Goal: Task Accomplishment & Management: Use online tool/utility

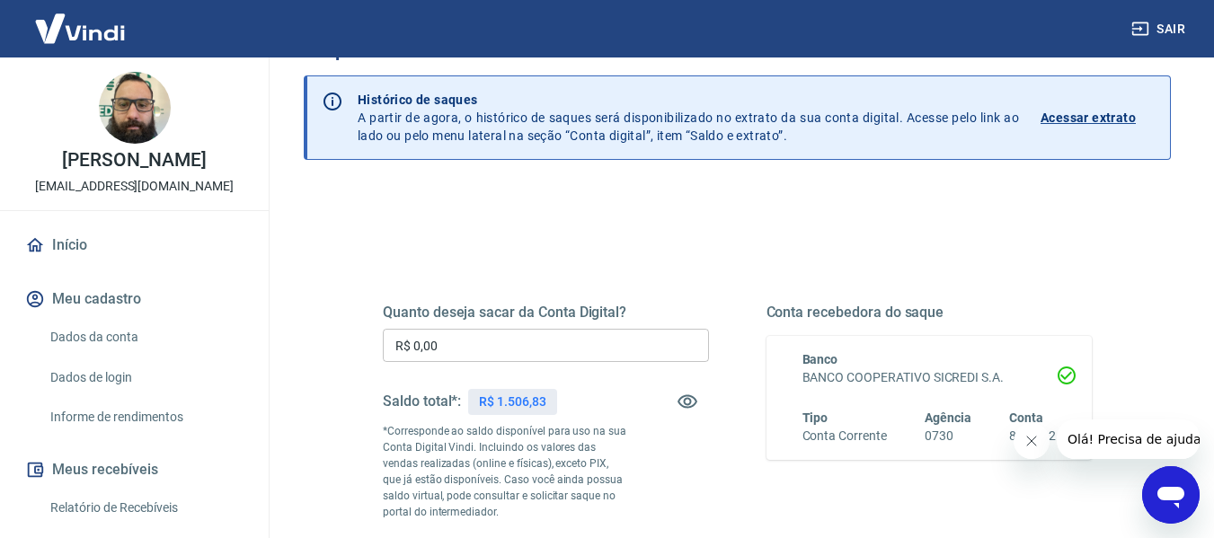
scroll to position [90, 0]
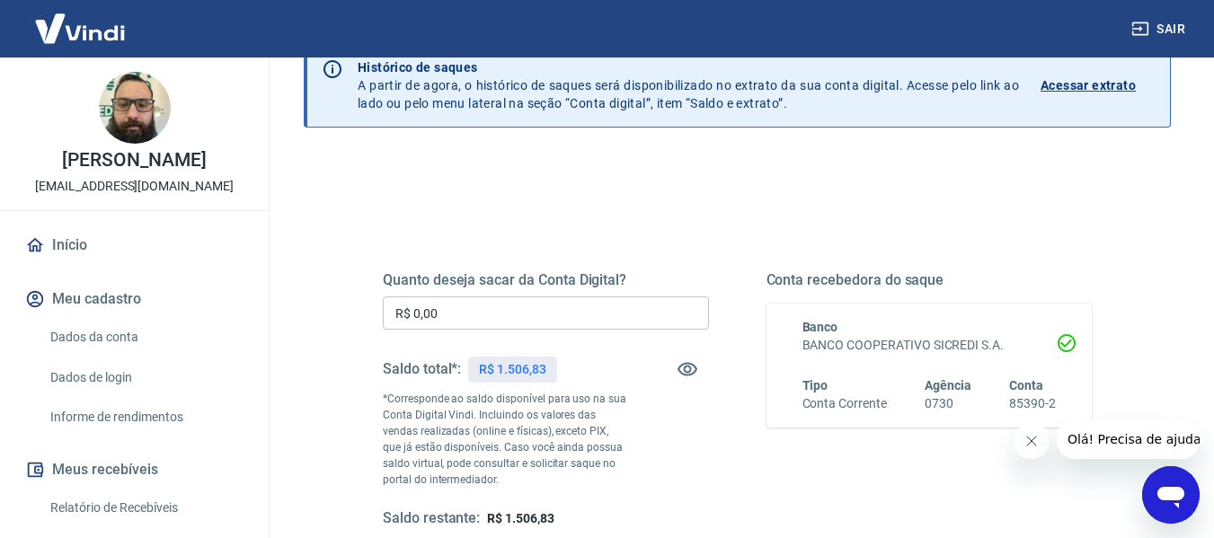
click at [483, 298] on input "R$ 0,00" at bounding box center [546, 312] width 326 height 33
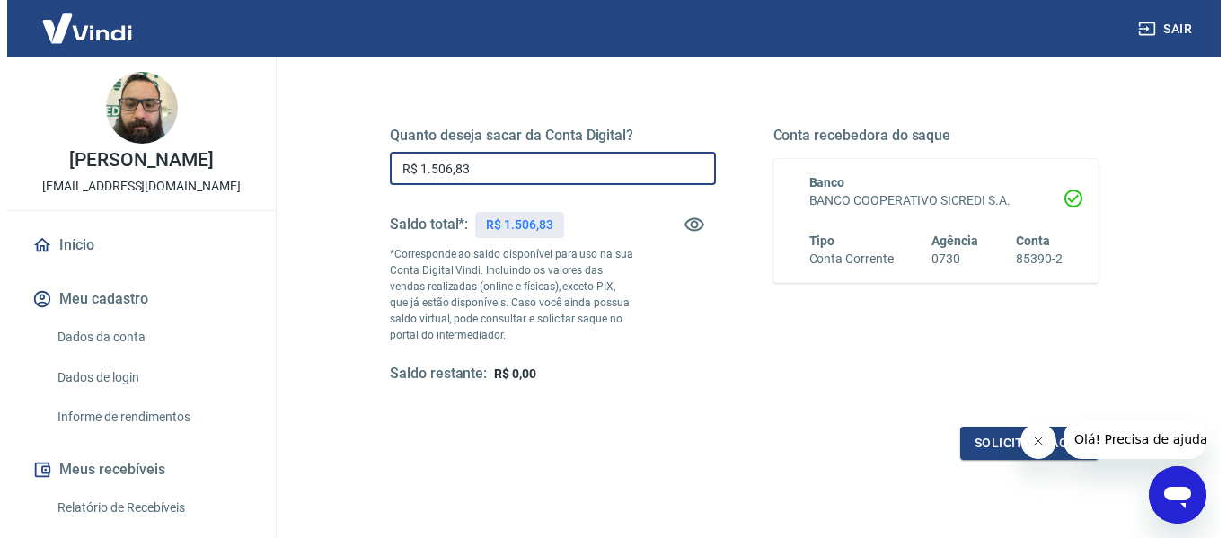
scroll to position [269, 0]
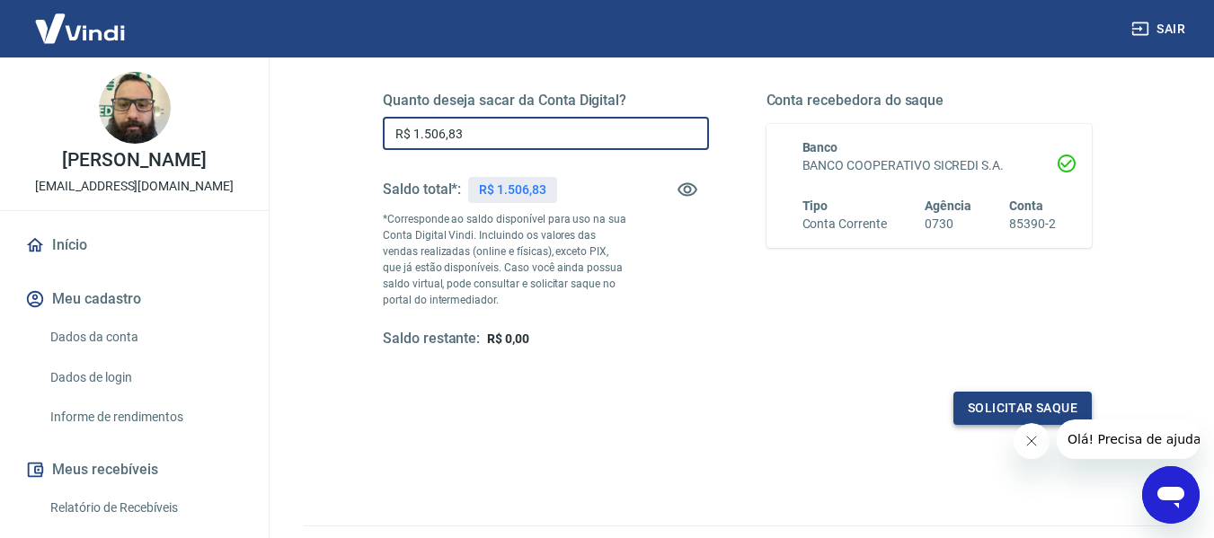
type input "R$ 1.506,83"
click at [1017, 408] on button "Solicitar saque" at bounding box center [1022, 408] width 138 height 33
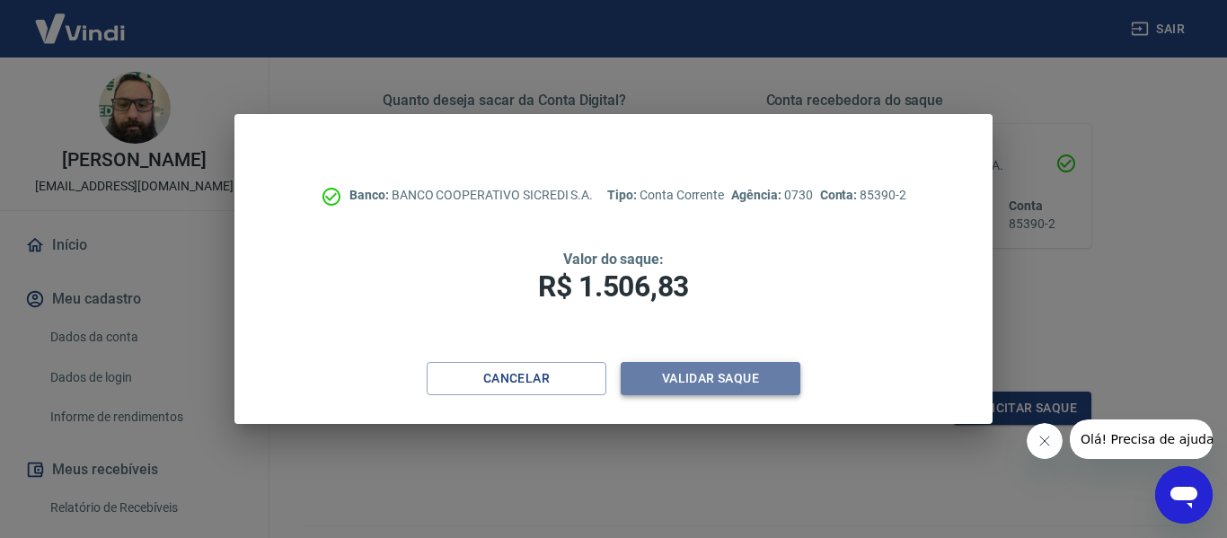
click at [685, 382] on button "Validar saque" at bounding box center [711, 378] width 180 height 33
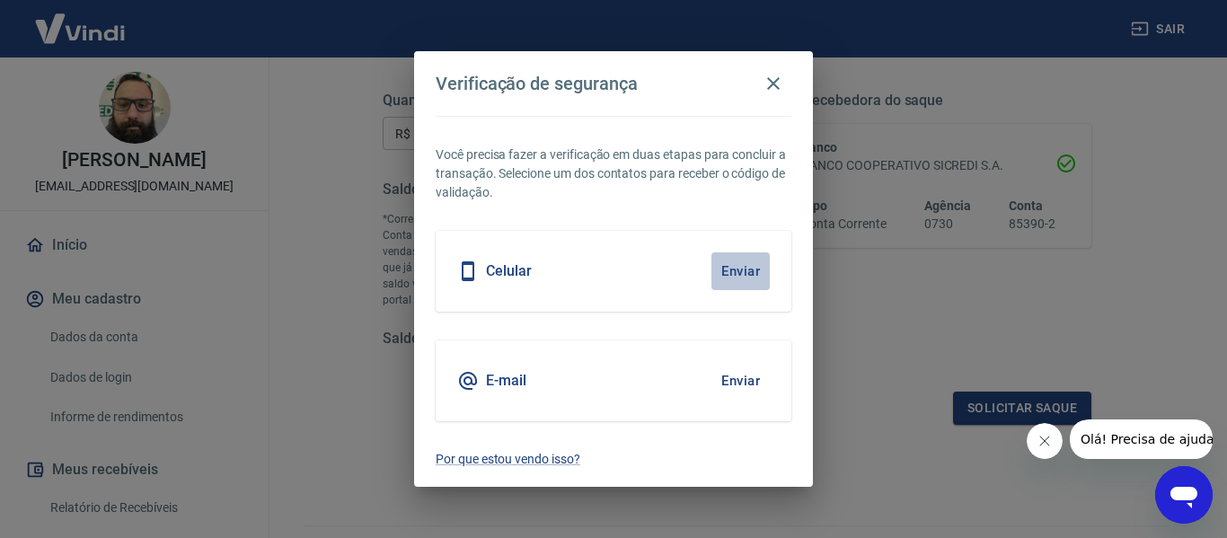
click at [738, 263] on button "Enviar" at bounding box center [740, 271] width 58 height 38
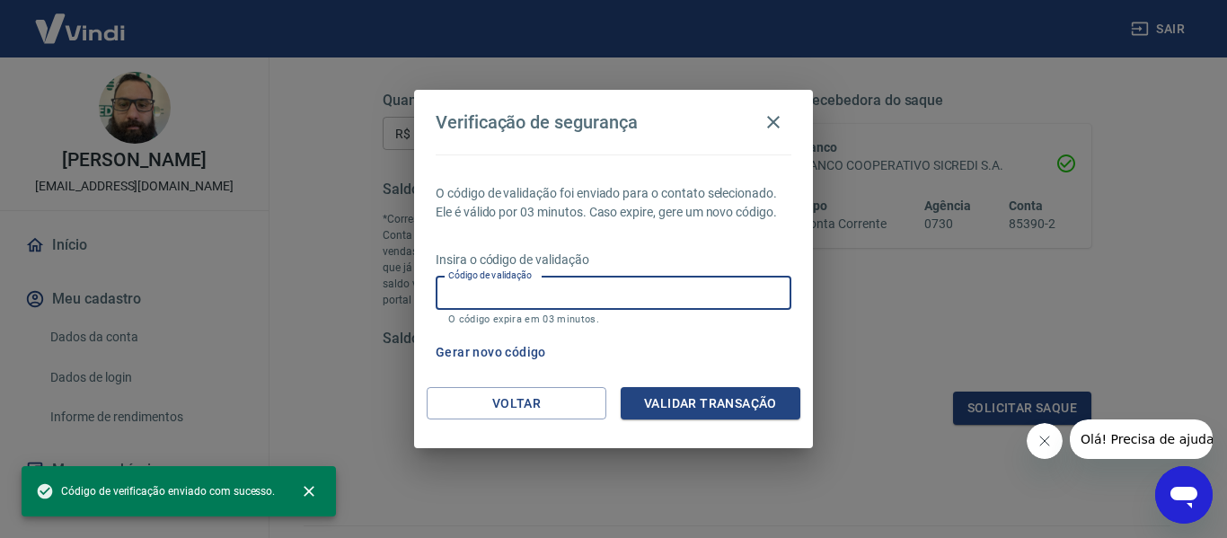
click at [723, 292] on input "Código de validação" at bounding box center [614, 293] width 356 height 33
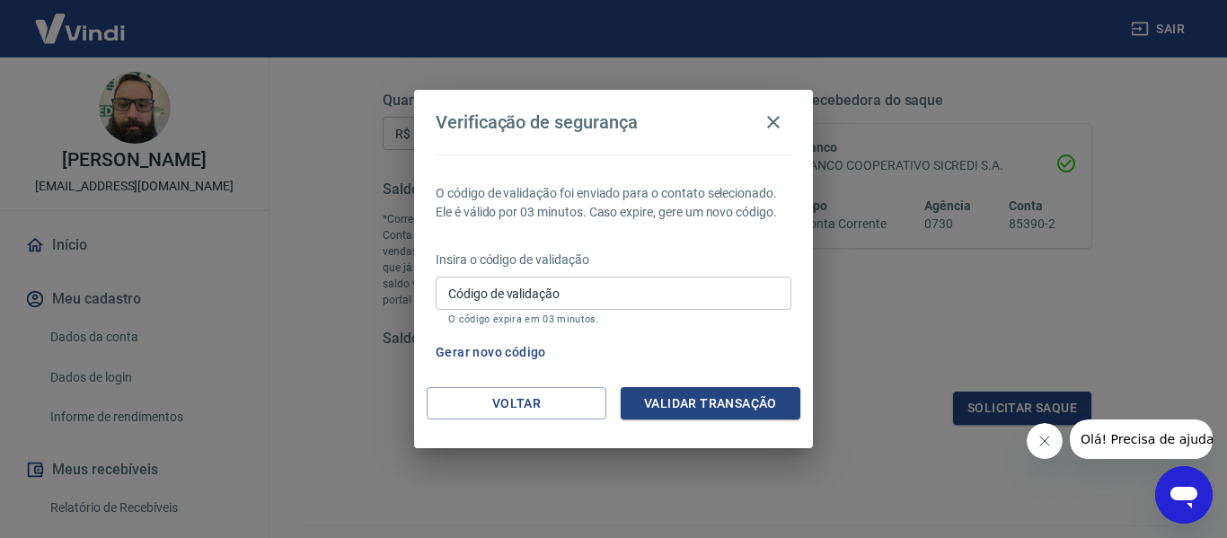
click at [798, 352] on div "O código de validação foi enviado para o contato selecionado. Ele é válido por …" at bounding box center [613, 271] width 399 height 233
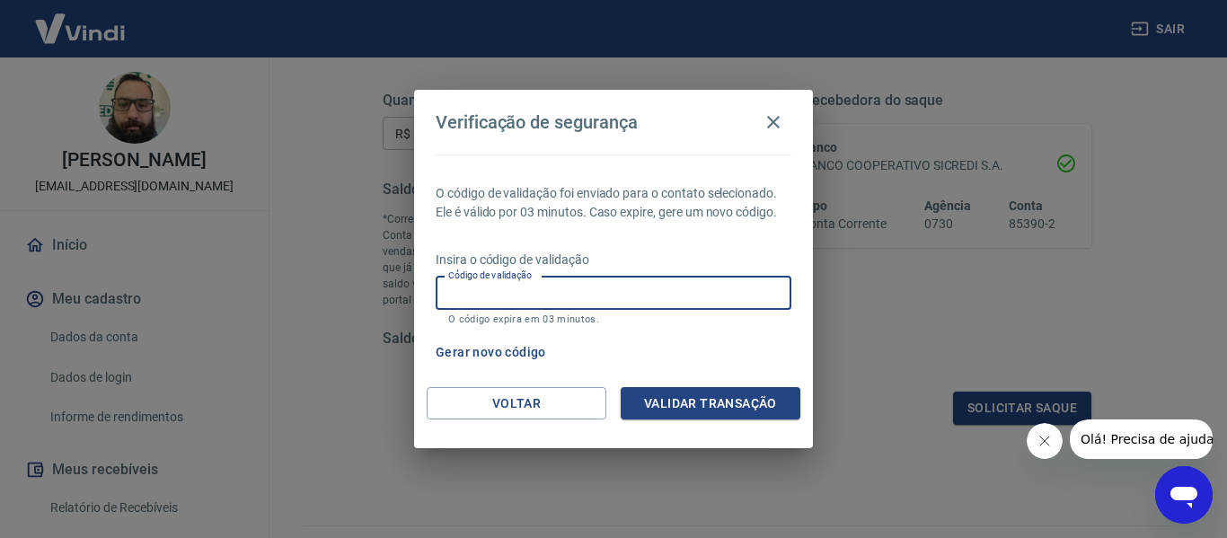
click at [599, 305] on input "Código de validação" at bounding box center [614, 293] width 356 height 33
type input "489662"
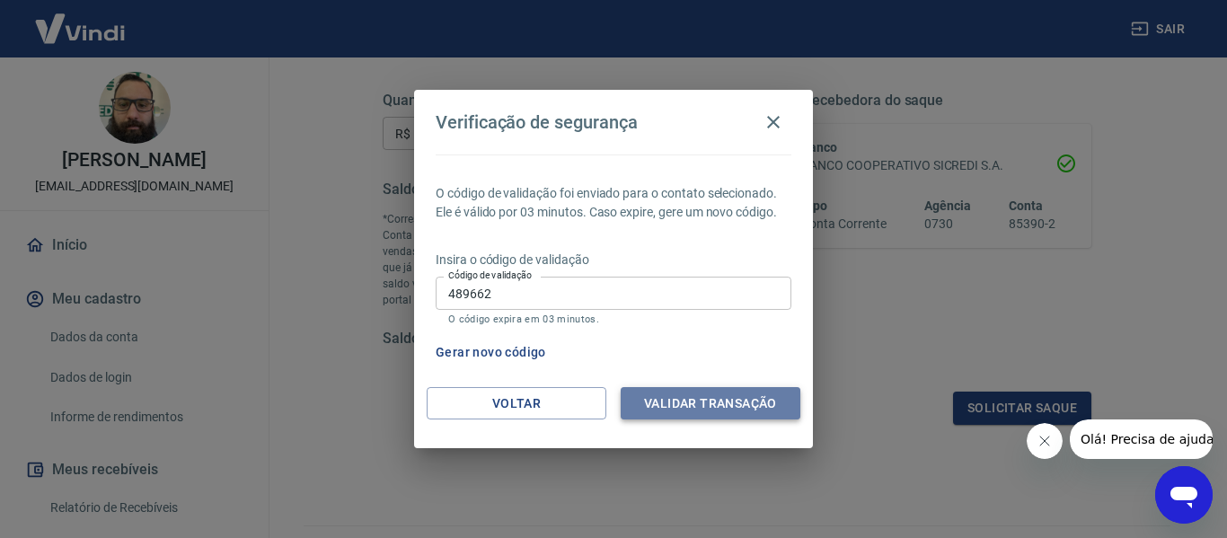
click at [709, 402] on button "Validar transação" at bounding box center [711, 403] width 180 height 33
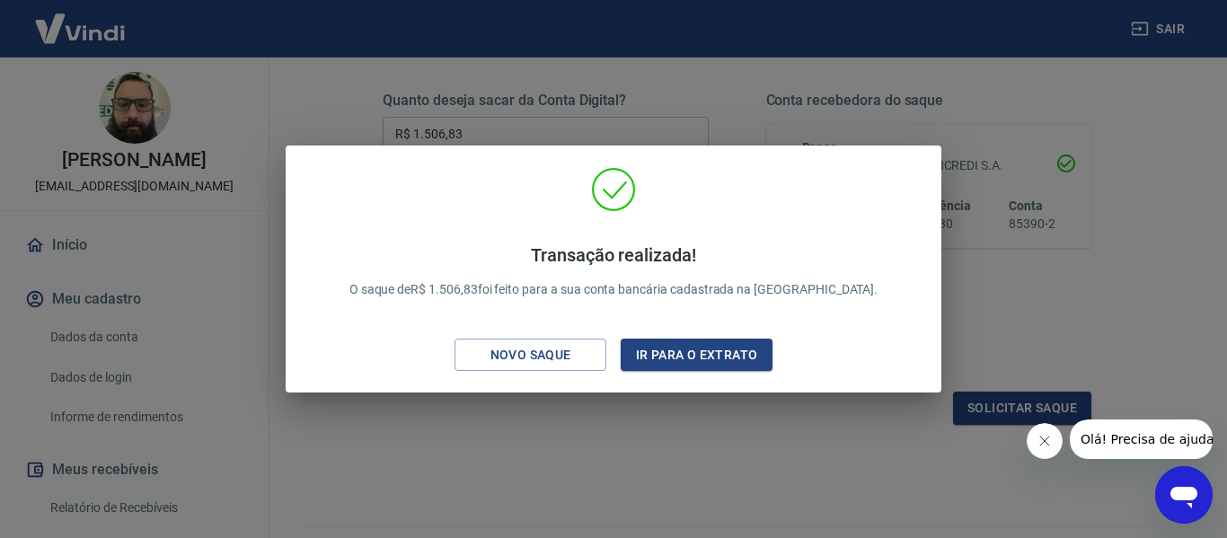
click at [568, 414] on div "Transação realizada! O saque de R$ 1.506,83 foi feito para a sua conta bancária…" at bounding box center [613, 269] width 1227 height 538
